Goal: Navigation & Orientation: Understand site structure

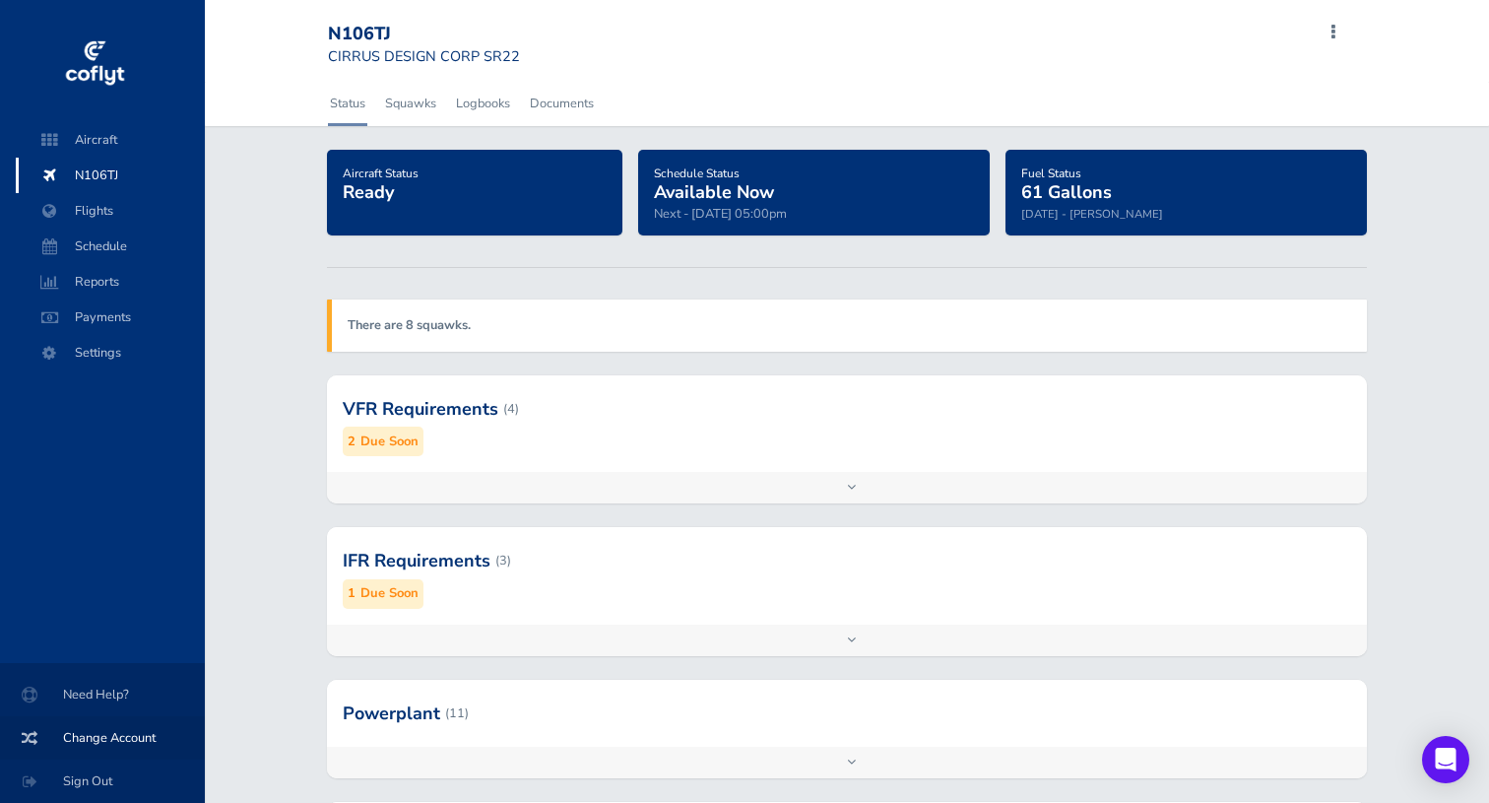
click at [125, 730] on span "Change Account" at bounding box center [103, 737] width 158 height 35
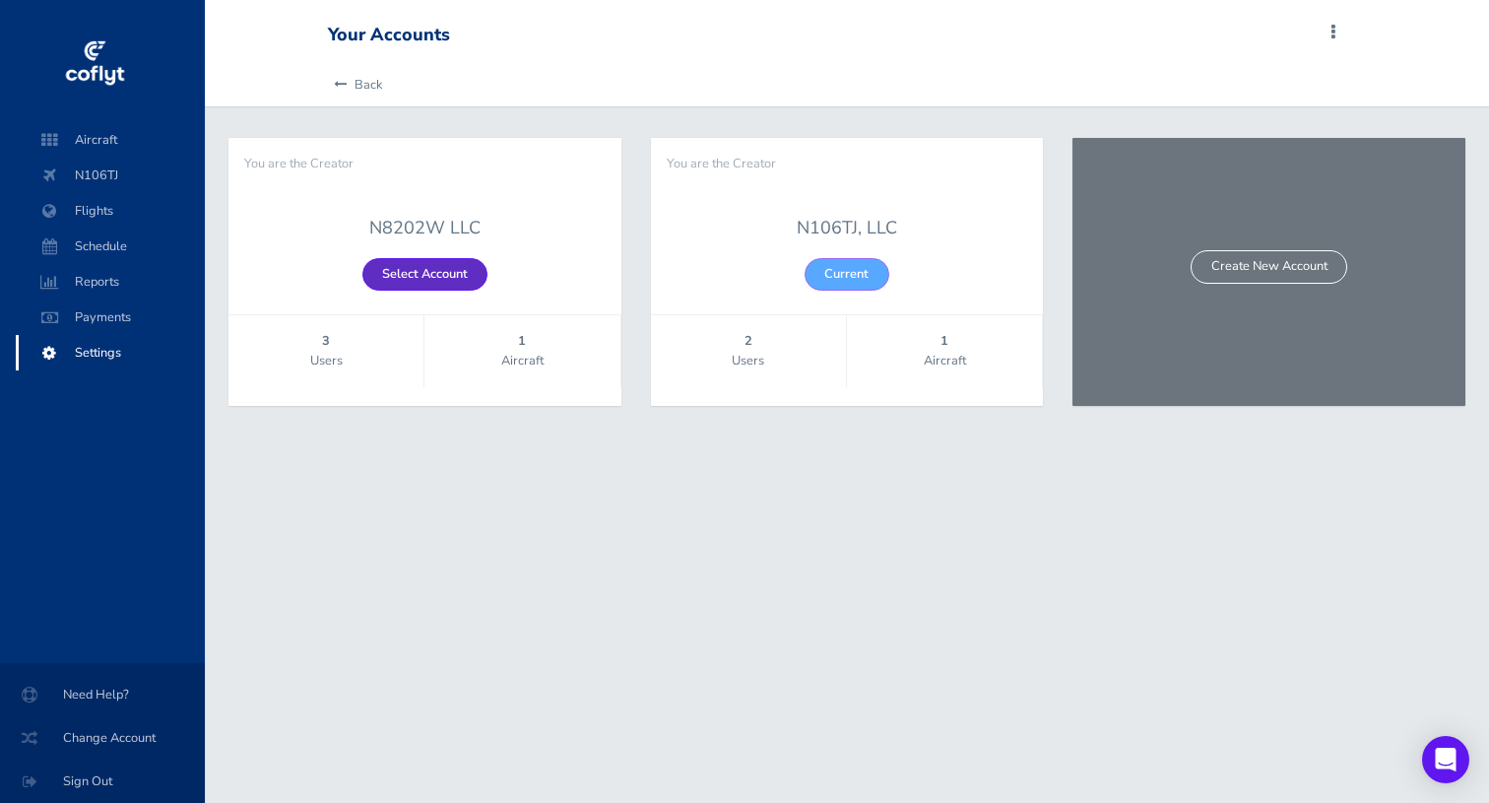
click at [460, 275] on link "Select Account" at bounding box center [424, 274] width 125 height 32
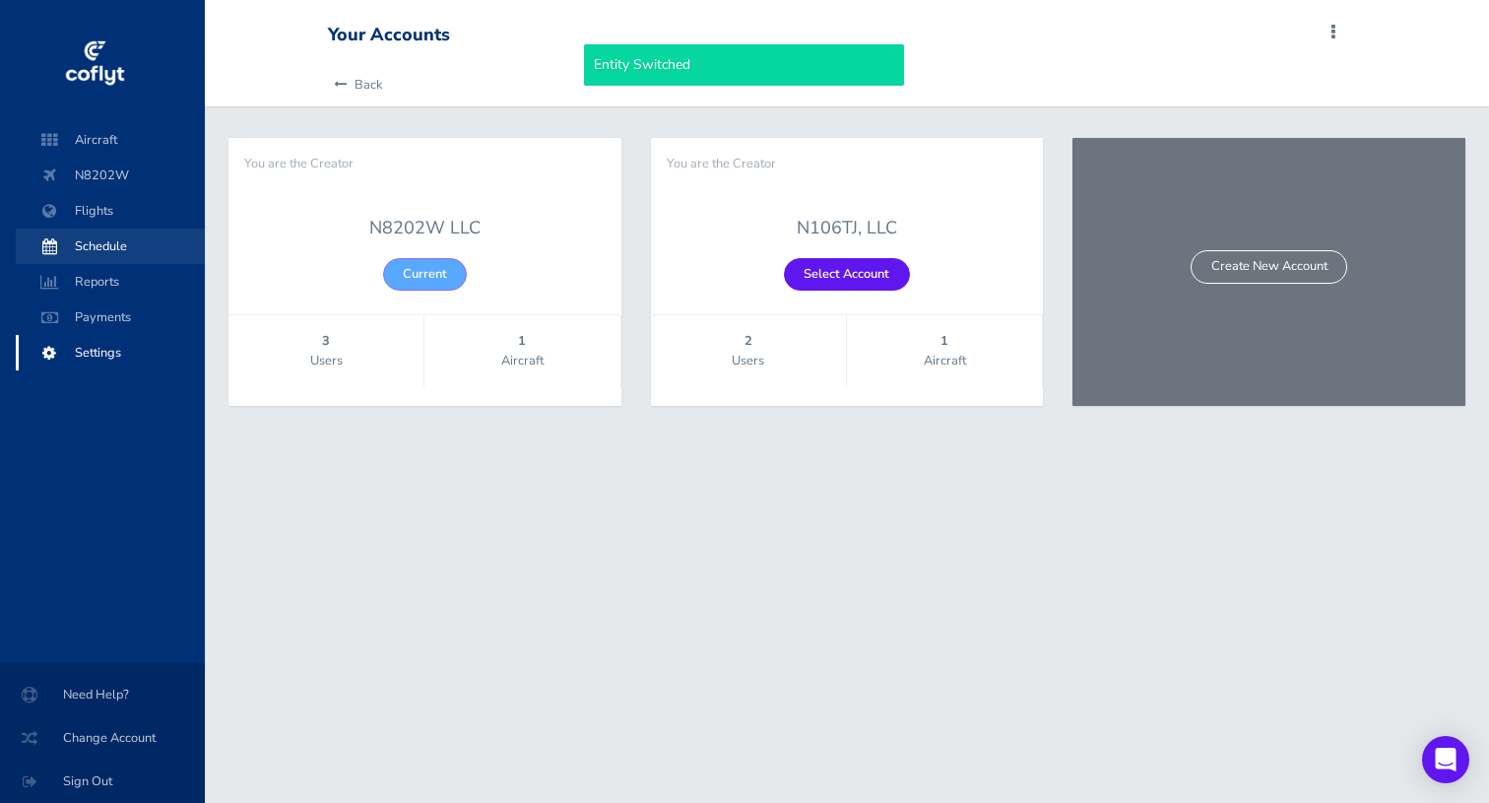
click at [113, 241] on span "Schedule" at bounding box center [110, 245] width 150 height 35
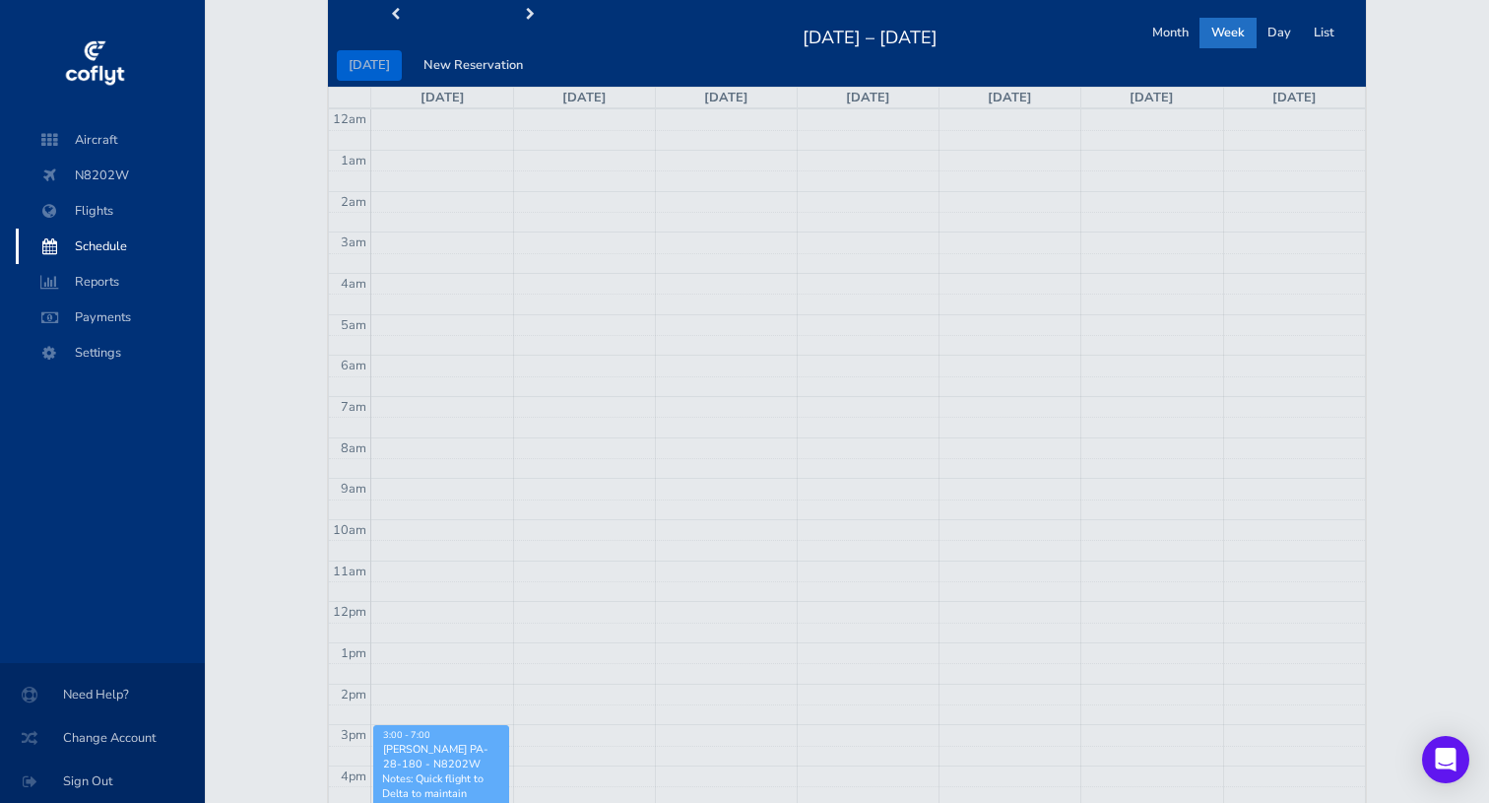
scroll to position [65, 0]
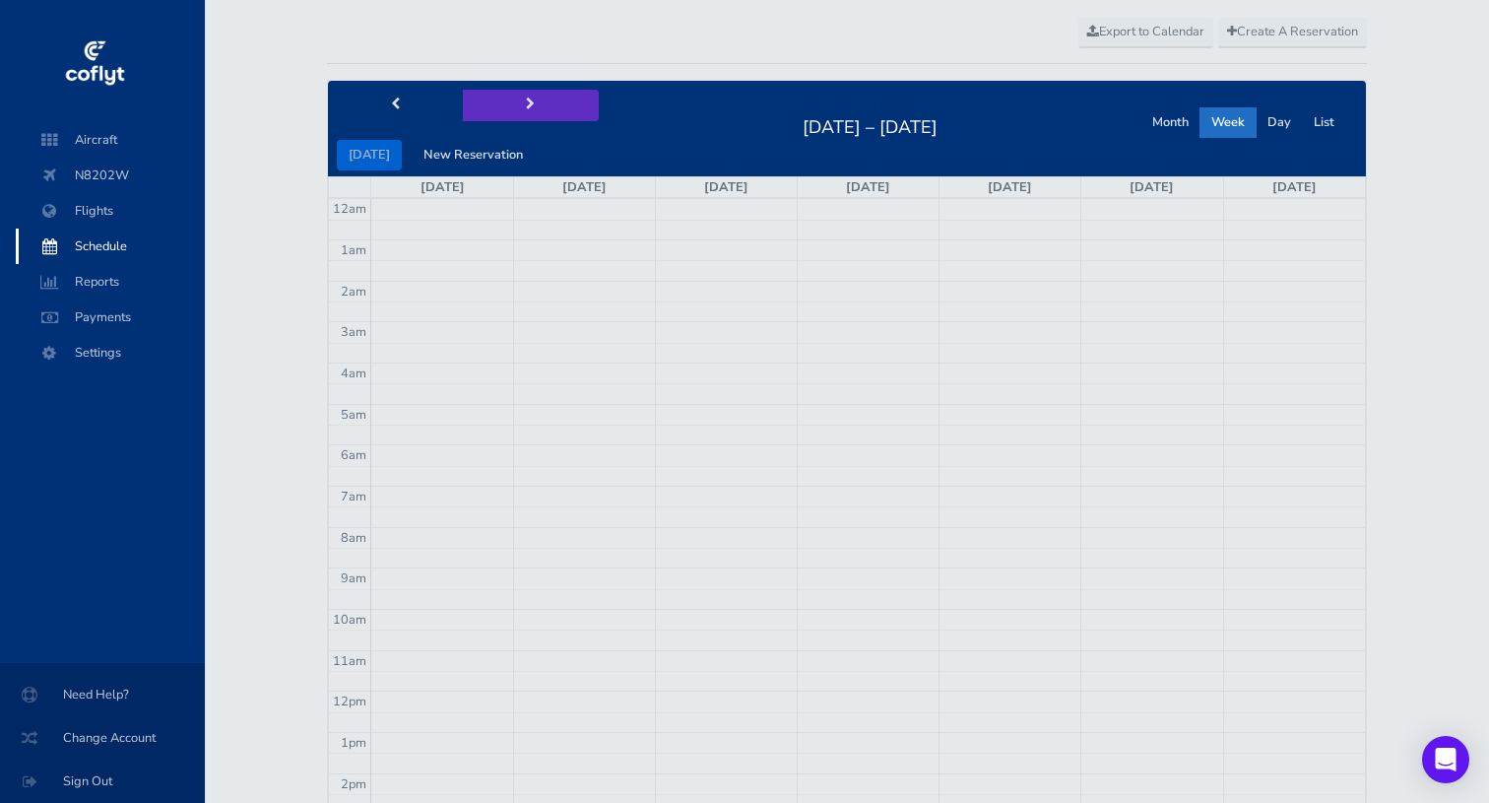
click at [509, 106] on button "next" at bounding box center [531, 105] width 136 height 31
click at [391, 105] on span "prev" at bounding box center [395, 104] width 9 height 13
click at [141, 323] on span "Payments" at bounding box center [110, 316] width 150 height 35
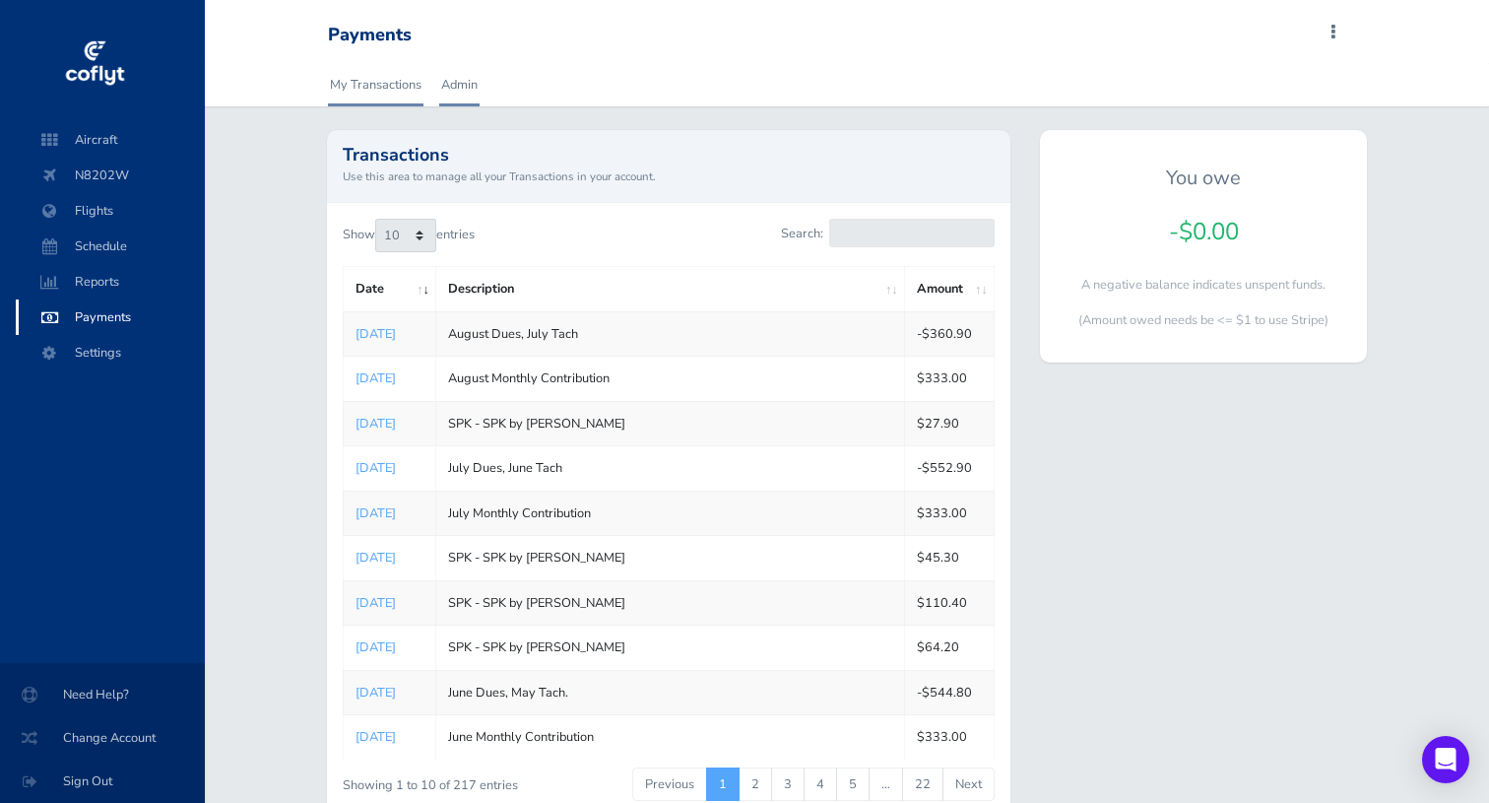
click at [465, 78] on link "Admin" at bounding box center [459, 84] width 40 height 43
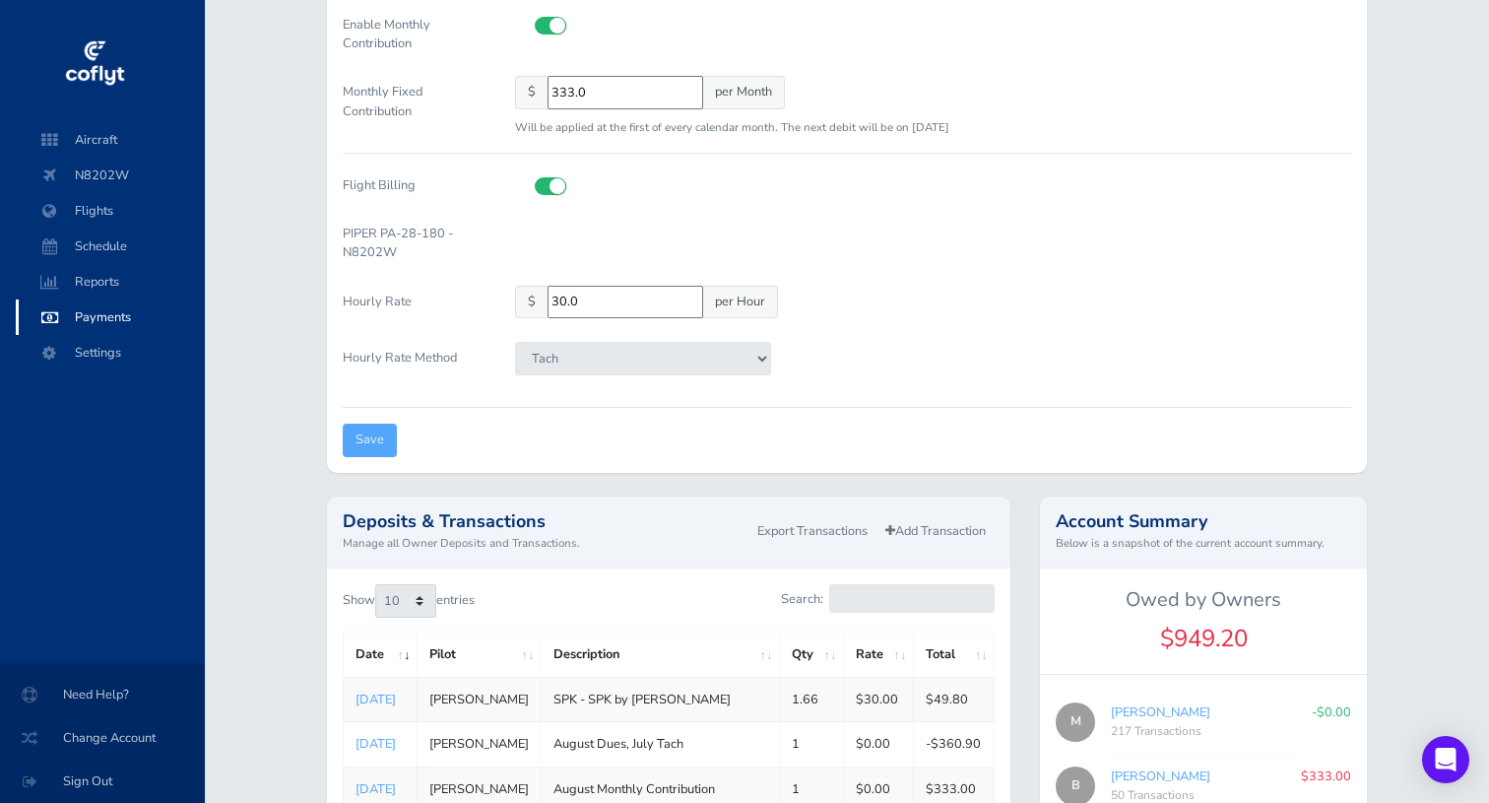
scroll to position [276, 0]
